Goal: Task Accomplishment & Management: Use online tool/utility

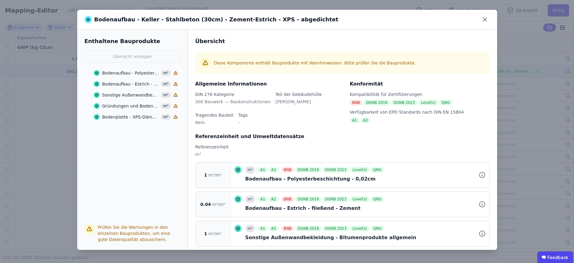
click at [137, 74] on div "Bodenaufbau - Polyesterbeschichtung - 0,02cm" at bounding box center [130, 73] width 57 height 6
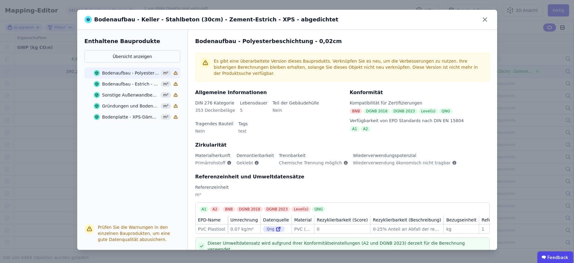
click at [136, 86] on div "Bodenaufbau - Estrich - fließend - Zement" at bounding box center [130, 84] width 57 height 6
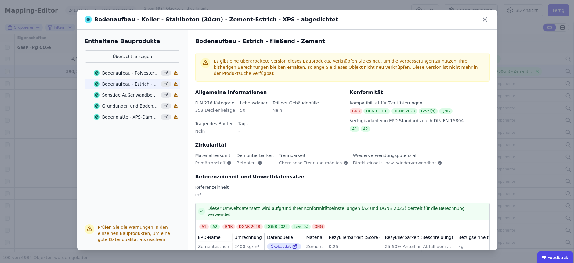
click at [136, 96] on div "Sonstige Außenwandbekleidung - Bitumenprodukte allgemein" at bounding box center [130, 95] width 57 height 6
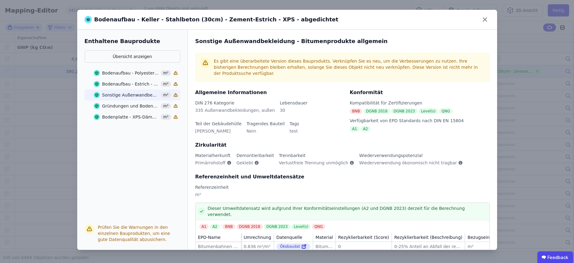
click at [135, 106] on div "Gründungen und Bodenplatten - Stahlbeton C30/37, 2%" at bounding box center [130, 106] width 57 height 6
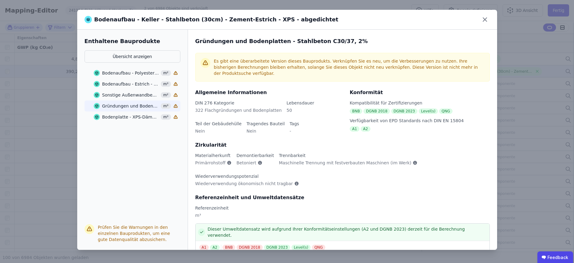
click at [140, 116] on div "Bodenplatte - XPS-Dämmstoff" at bounding box center [130, 117] width 57 height 6
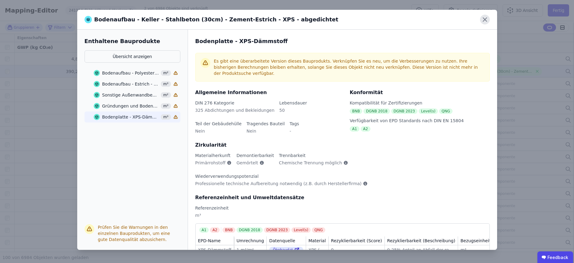
click at [484, 20] on icon at bounding box center [485, 20] width 4 height 4
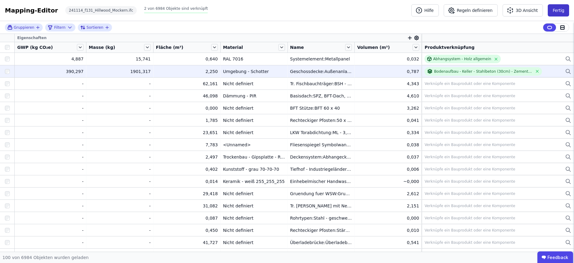
click at [561, 6] on button "Fertig" at bounding box center [558, 10] width 21 height 12
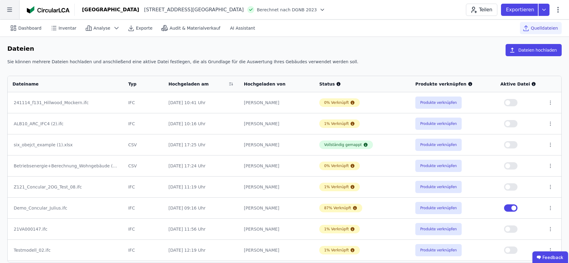
click at [11, 9] on icon at bounding box center [9, 9] width 19 height 19
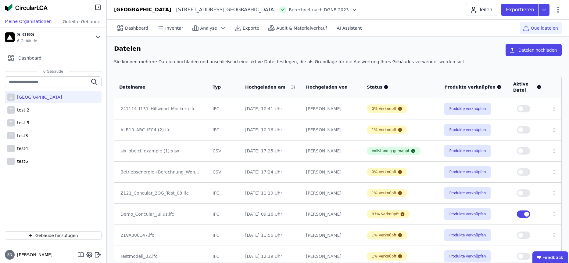
click at [81, 255] on icon at bounding box center [80, 254] width 7 height 7
click at [82, 254] on icon at bounding box center [80, 254] width 7 height 7
click at [80, 254] on icon at bounding box center [80, 254] width 7 height 7
